Goal: Task Accomplishment & Management: Manage account settings

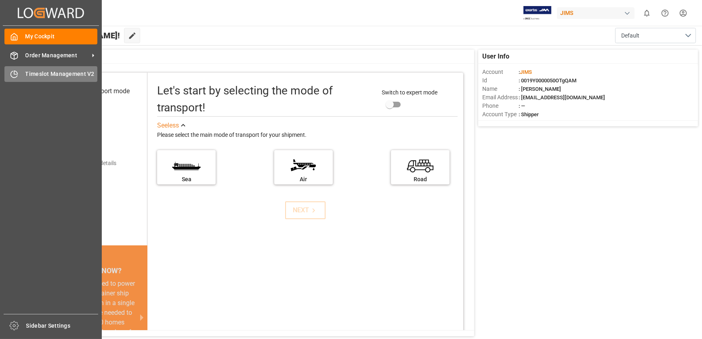
click at [23, 75] on div "Timeslot Management V2 Timeslot Management V2" at bounding box center [50, 74] width 93 height 16
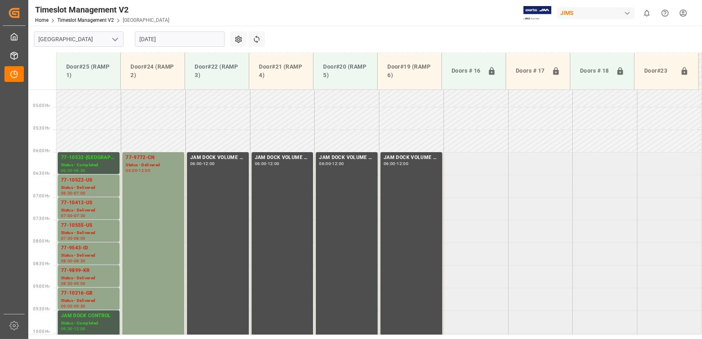
scroll to position [187, 0]
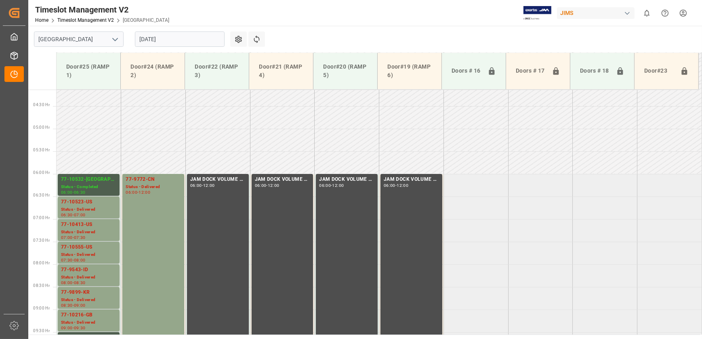
click at [148, 34] on input "[DATE]" at bounding box center [180, 38] width 90 height 15
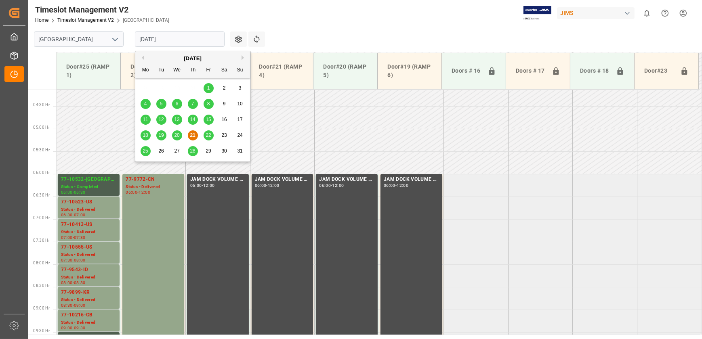
click at [210, 134] on span "22" at bounding box center [207, 135] width 5 height 6
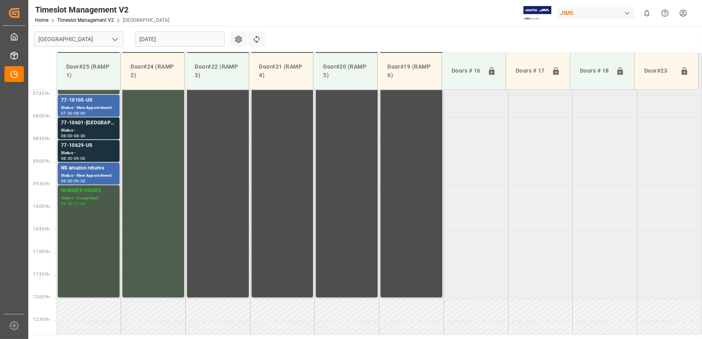
scroll to position [260, 0]
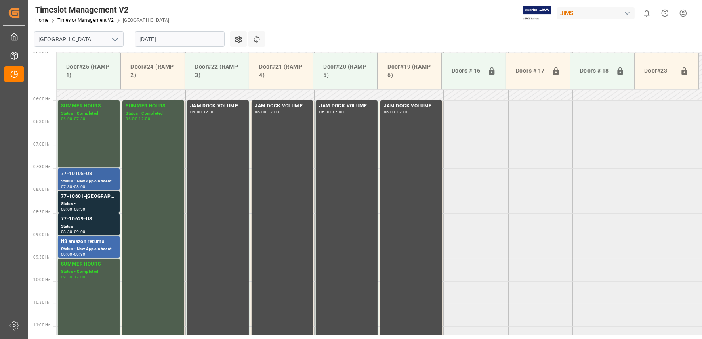
click at [101, 178] on div "Status - New Appointment" at bounding box center [88, 181] width 55 height 7
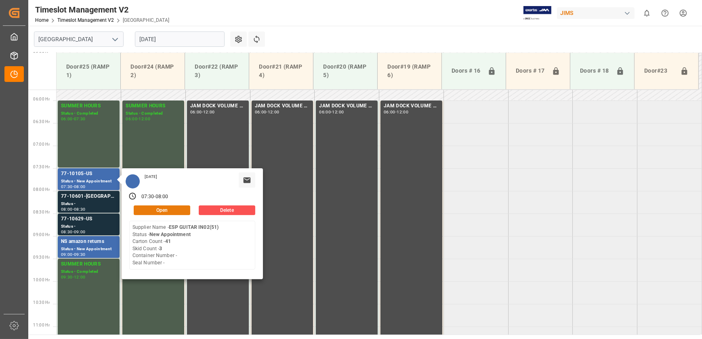
click at [165, 210] on button "Open" at bounding box center [162, 210] width 57 height 10
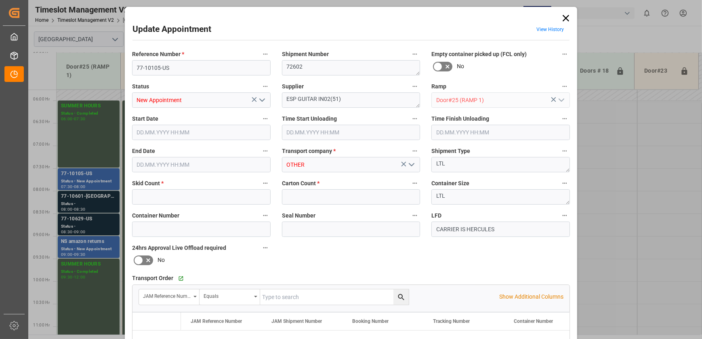
type input "3"
type input "41"
type input "[DATE] 07:30"
type input "[DATE] 08:00"
type input "[DATE] 17:29"
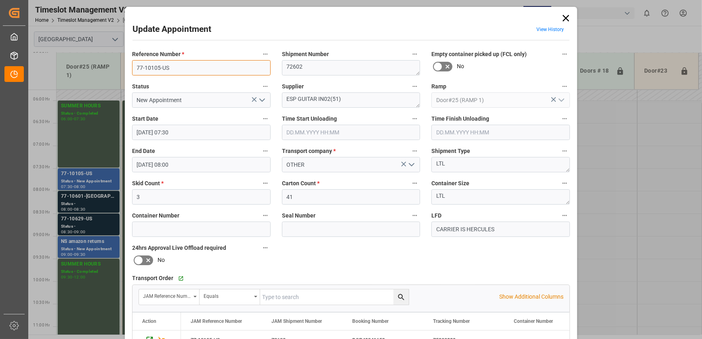
click at [173, 69] on input "77-10105-US" at bounding box center [201, 67] width 138 height 15
click at [94, 202] on div "Update Appointment View History Reference Number * 77-10105-US Shipment Number …" at bounding box center [351, 169] width 702 height 339
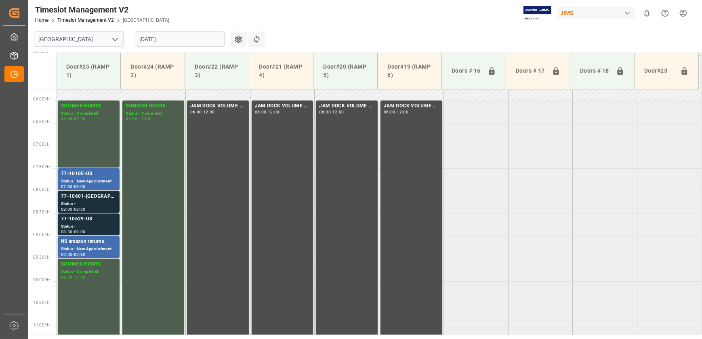
click at [94, 202] on div "Status -" at bounding box center [88, 204] width 55 height 7
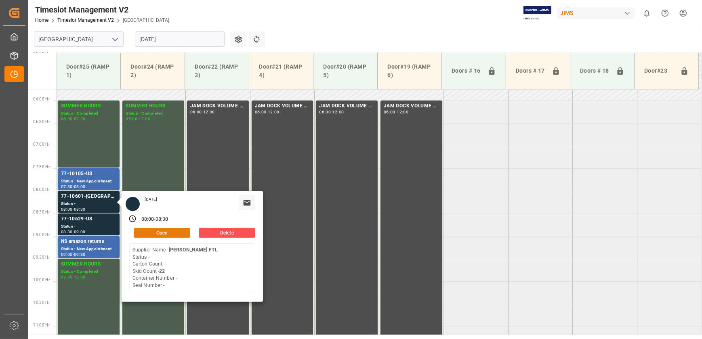
click at [153, 230] on button "Open" at bounding box center [162, 233] width 57 height 10
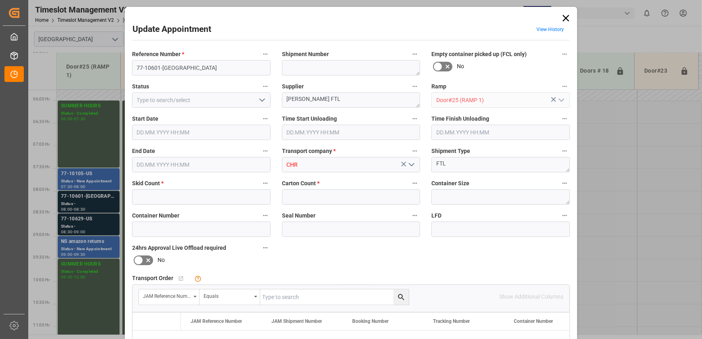
type input "22"
type input "0"
type input "[DATE] 08:00"
type input "[DATE] 08:30"
type input "[DATE] 18:00"
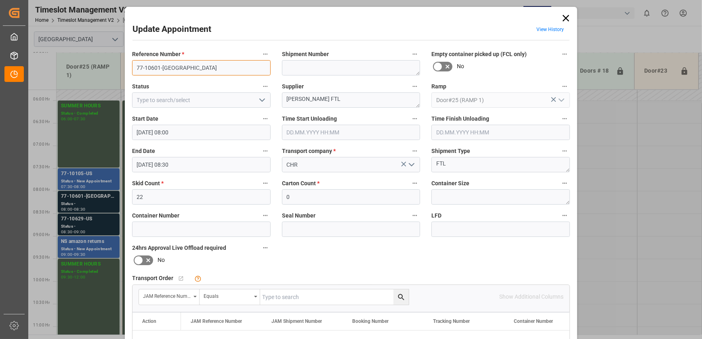
click at [207, 70] on input "77-10601-[GEOGRAPHIC_DATA]" at bounding box center [201, 67] width 138 height 15
click at [568, 19] on icon at bounding box center [565, 18] width 11 height 11
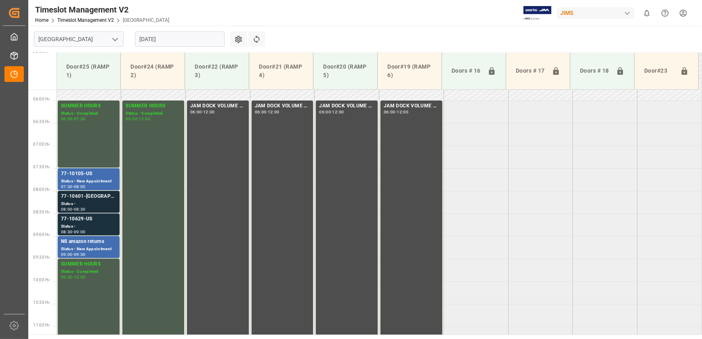
click at [101, 201] on div "Status -" at bounding box center [88, 204] width 55 height 7
click at [93, 223] on div "Status -" at bounding box center [88, 226] width 55 height 7
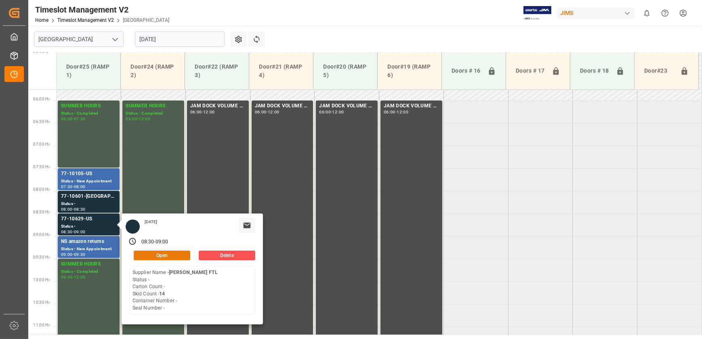
click at [171, 252] on button "Open" at bounding box center [162, 256] width 57 height 10
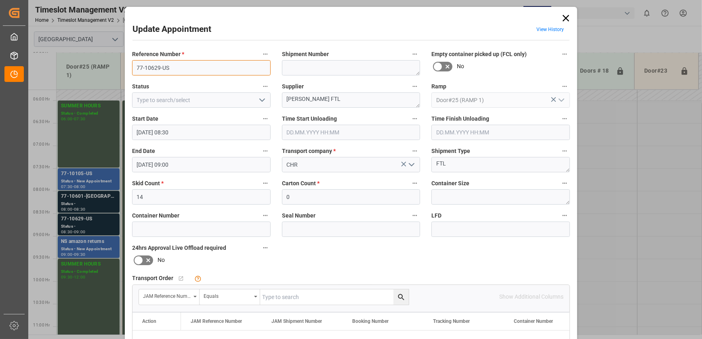
click at [168, 68] on input "77-10629-US" at bounding box center [201, 67] width 138 height 15
drag, startPoint x: 168, startPoint y: 68, endPoint x: 111, endPoint y: 67, distance: 57.7
click at [111, 67] on div "Update Appointment View History Reference Number * 77-10629-US Shipment Number …" at bounding box center [351, 169] width 702 height 339
click at [563, 19] on icon at bounding box center [565, 18] width 11 height 11
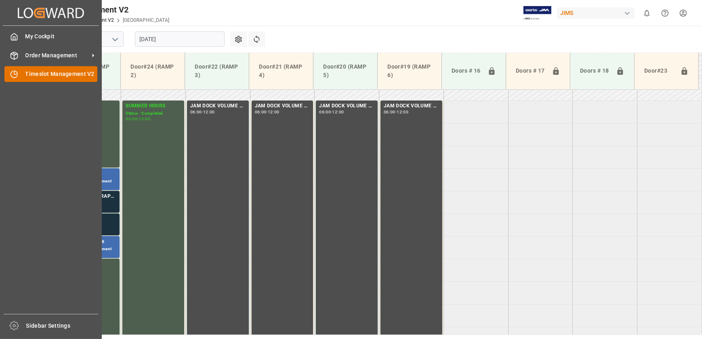
click at [20, 73] on div "Timeslot Management V2 Timeslot Management V2" at bounding box center [50, 74] width 93 height 16
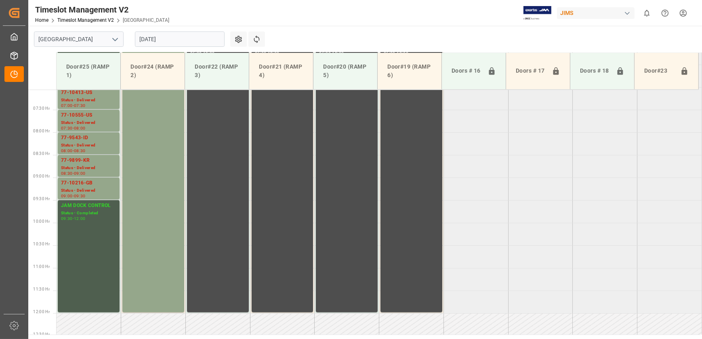
click at [149, 38] on input "[DATE]" at bounding box center [180, 38] width 90 height 15
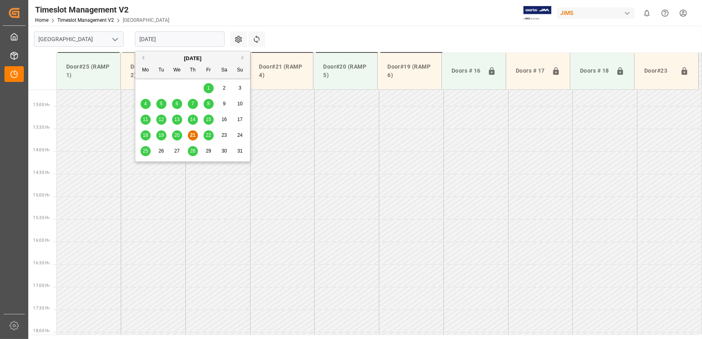
scroll to position [591, 0]
click at [206, 134] on span "22" at bounding box center [207, 135] width 5 height 6
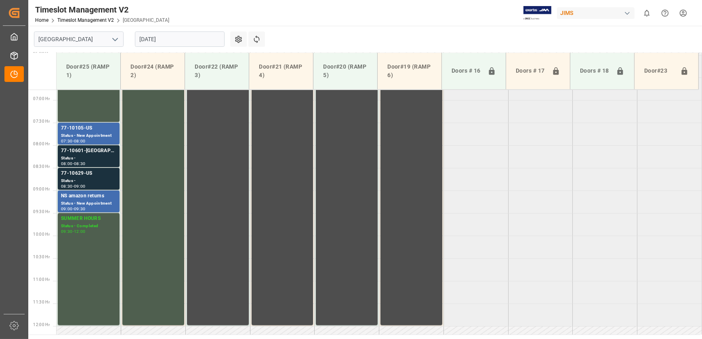
scroll to position [224, 0]
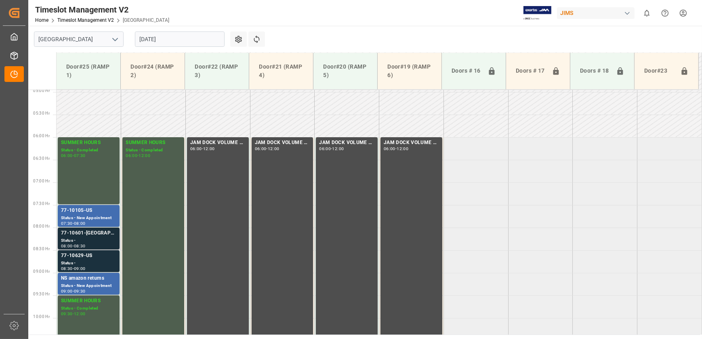
click at [105, 236] on div "77-10601-[GEOGRAPHIC_DATA]" at bounding box center [88, 233] width 55 height 8
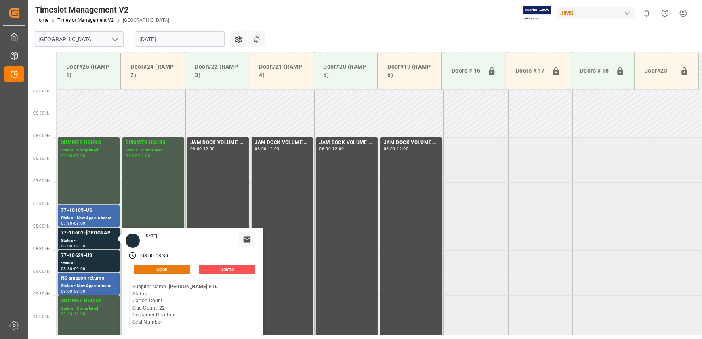
click at [153, 268] on button "Open" at bounding box center [162, 270] width 57 height 10
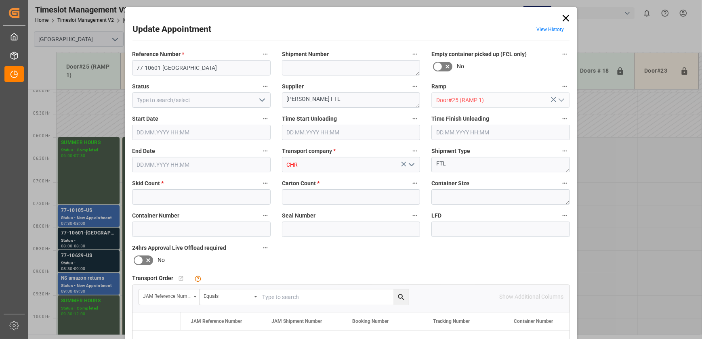
type input "22"
type input "0"
type input "[DATE] 08:00"
type input "[DATE] 08:30"
type input "[DATE] 18:00"
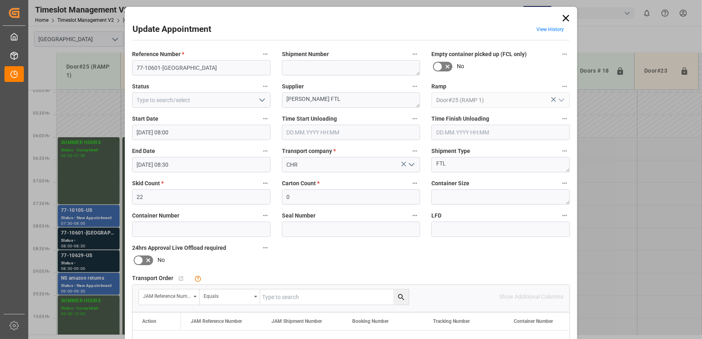
click at [567, 18] on icon at bounding box center [565, 18] width 11 height 11
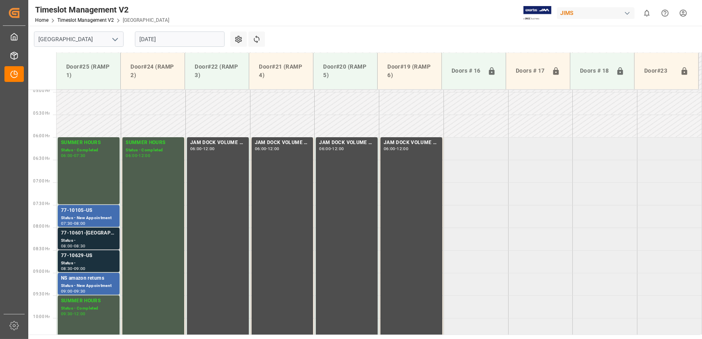
click at [91, 230] on div "77-10601-[GEOGRAPHIC_DATA]" at bounding box center [88, 233] width 55 height 8
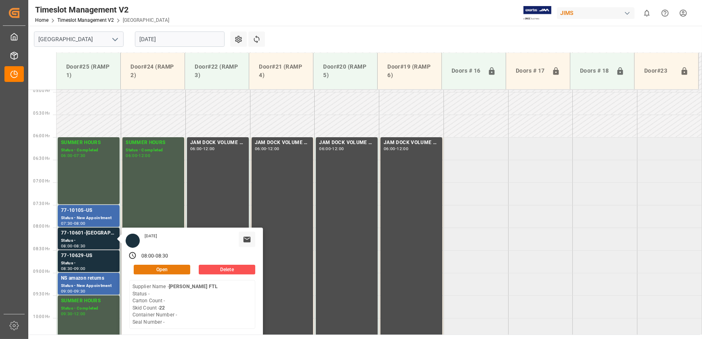
click at [178, 267] on button "Open" at bounding box center [162, 270] width 57 height 10
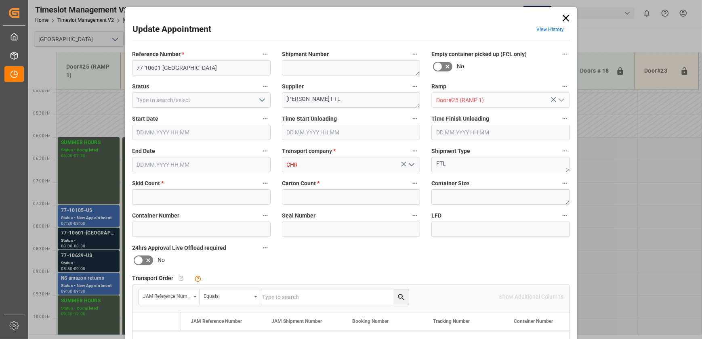
type input "22"
type input "0"
type input "[DATE] 08:00"
type input "[DATE] 08:30"
type input "[DATE] 18:00"
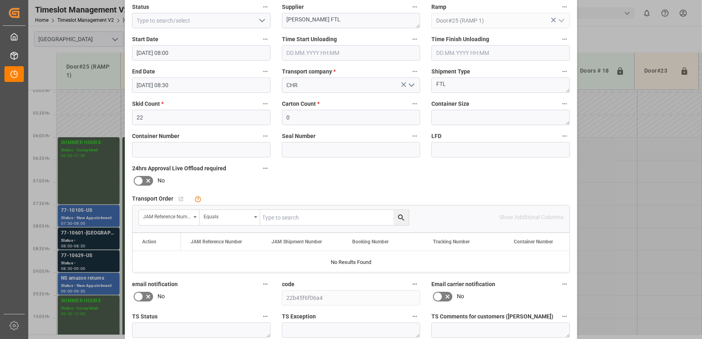
scroll to position [0, 0]
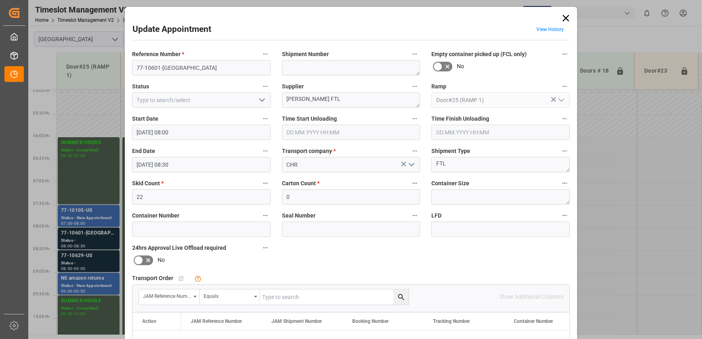
click at [565, 18] on icon at bounding box center [565, 18] width 11 height 11
